Goal: Communication & Community: Answer question/provide support

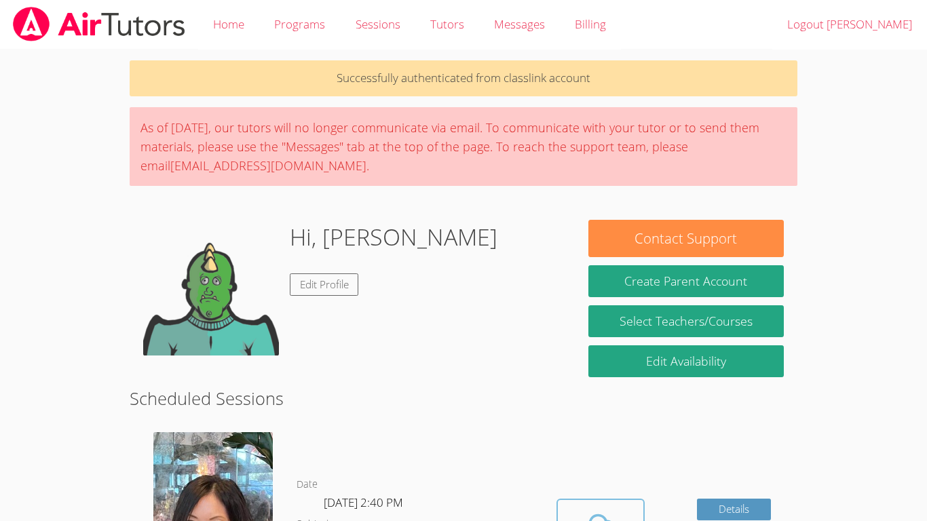
click at [578, 517] on span at bounding box center [600, 527] width 69 height 38
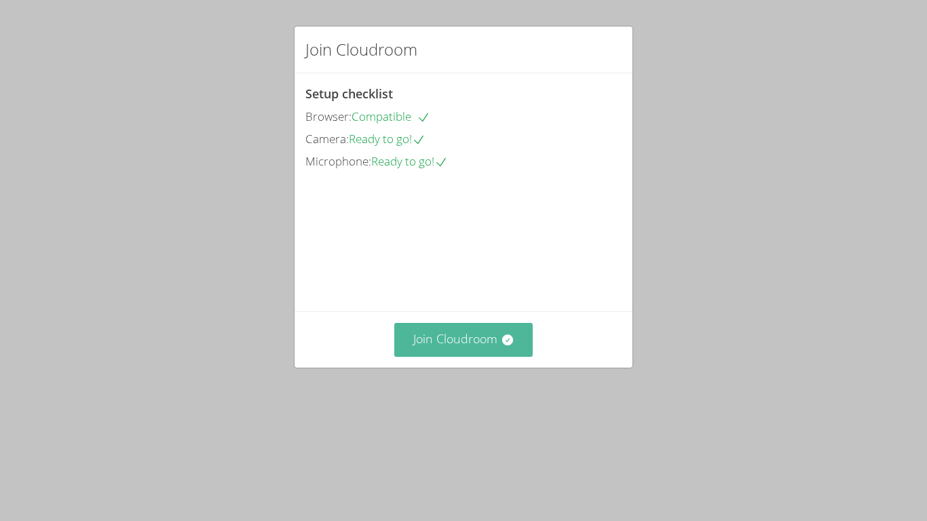
click at [493, 356] on button "Join Cloudroom" at bounding box center [463, 339] width 139 height 33
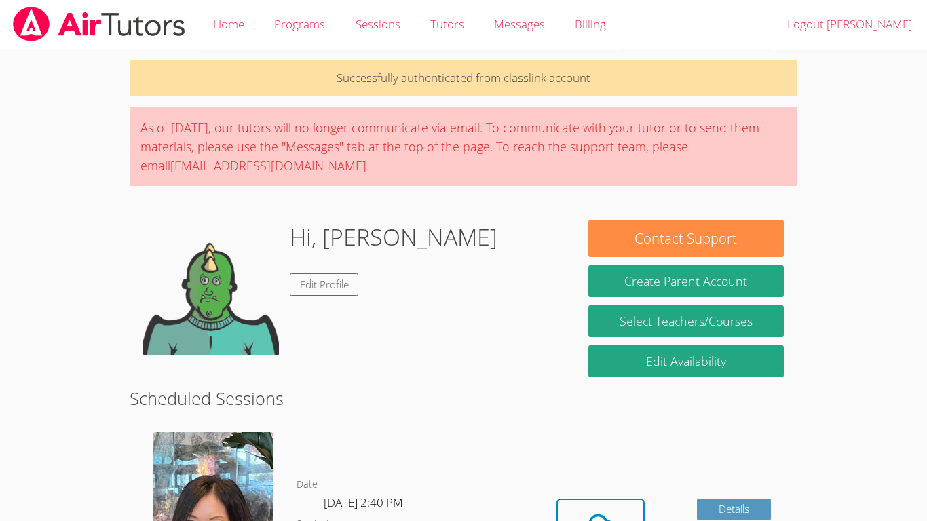
click at [609, 508] on icon at bounding box center [601, 527] width 38 height 38
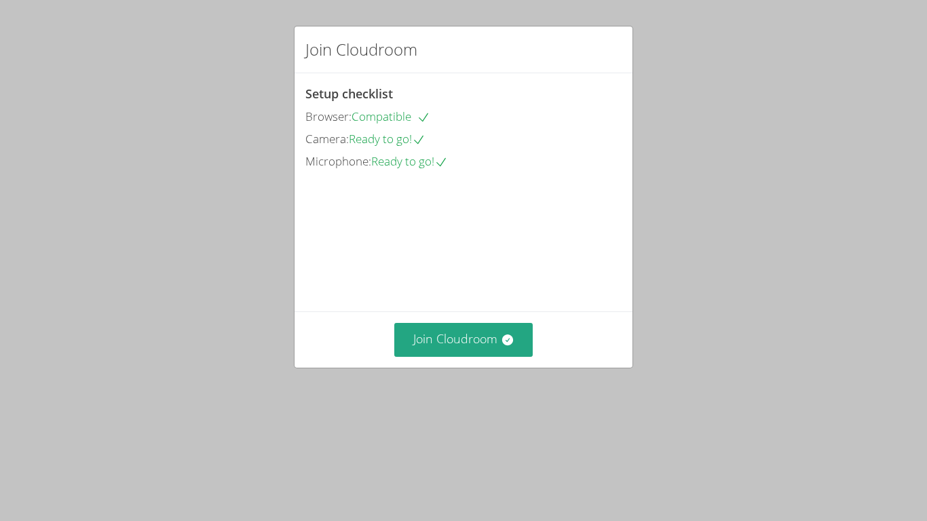
click at [478, 468] on div "Join Cloudroom Setup checklist Browser: Compatible Camera: Ready to go! Microph…" at bounding box center [463, 260] width 927 height 521
click at [491, 356] on button "Join Cloudroom" at bounding box center [463, 339] width 139 height 33
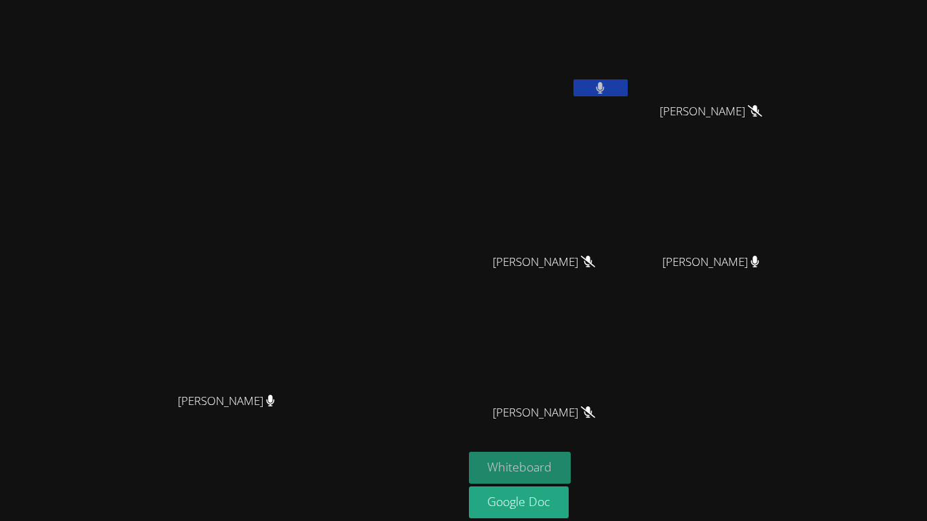
click at [571, 462] on button "Whiteboard" at bounding box center [520, 468] width 102 height 32
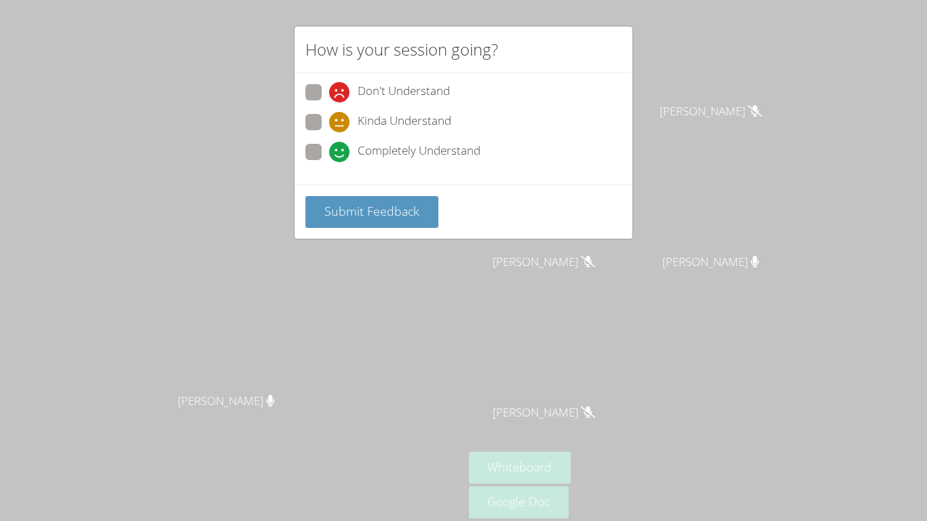
click at [650, 145] on div "How is your session going? Don't Understand Kinda Understand Completely Underst…" at bounding box center [463, 260] width 927 height 521
click at [383, 214] on span "Submit Feedback" at bounding box center [371, 211] width 95 height 16
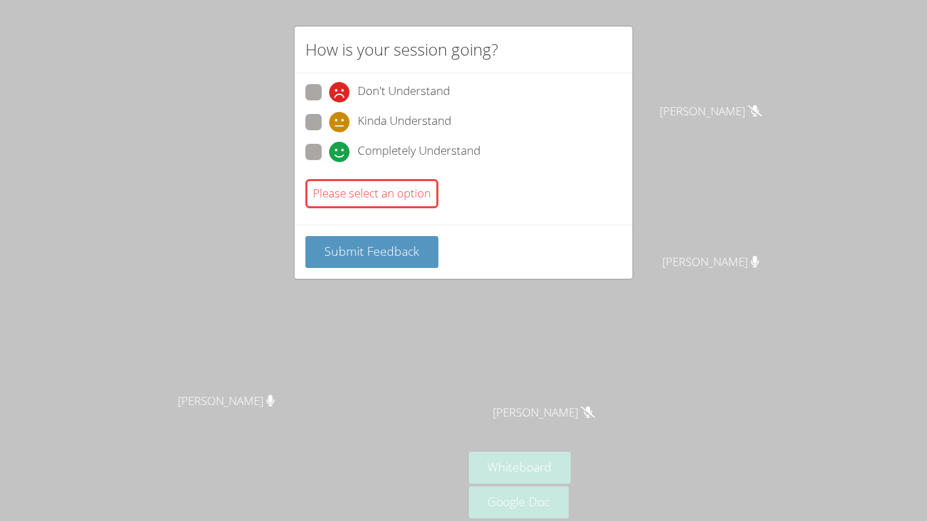
click at [328, 94] on label "Don't Understand" at bounding box center [377, 93] width 145 height 18
click at [329, 94] on input "Don't Understand" at bounding box center [335, 90] width 12 height 12
radio input "true"
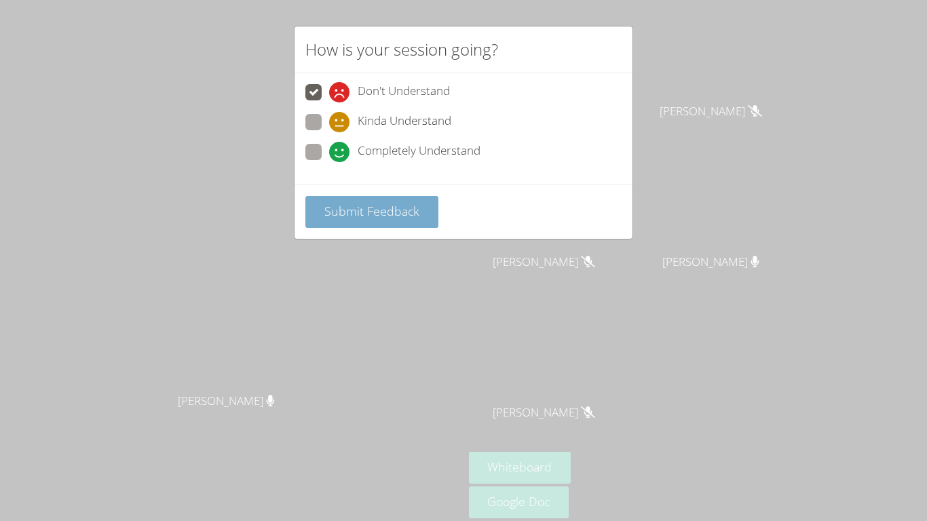
click at [329, 224] on button "Submit Feedback" at bounding box center [371, 212] width 133 height 32
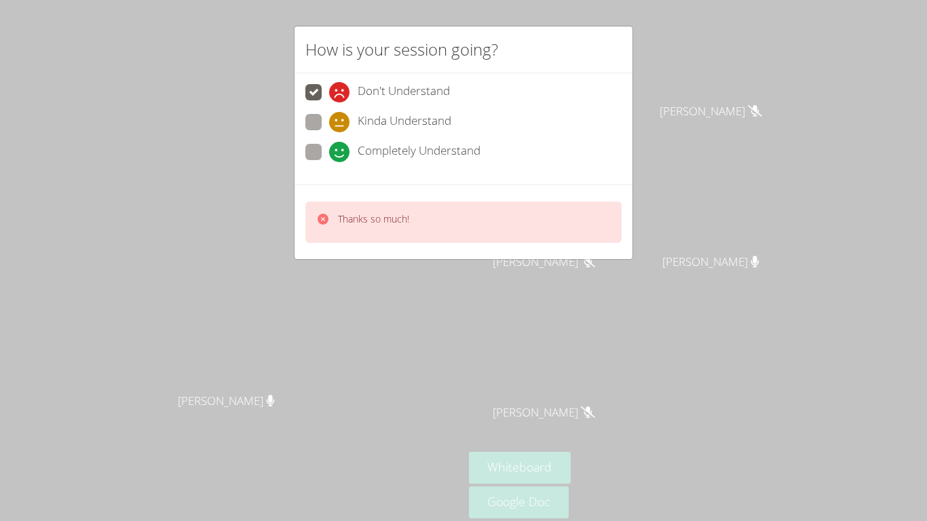
click at [639, 219] on div "How is your session going? Don't Understand Kinda Understand Completely Underst…" at bounding box center [463, 260] width 927 height 521
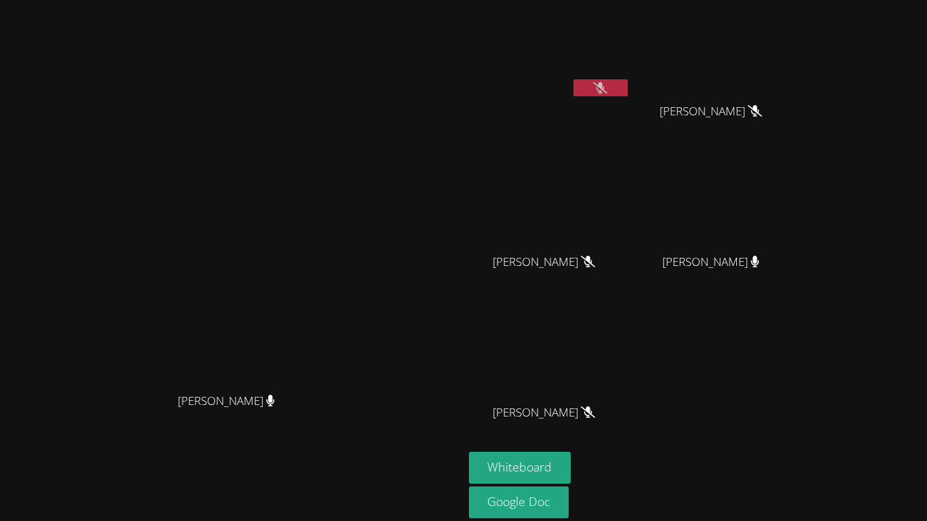
click at [628, 81] on button at bounding box center [601, 87] width 54 height 17
